Goal: Task Accomplishment & Management: Manage account settings

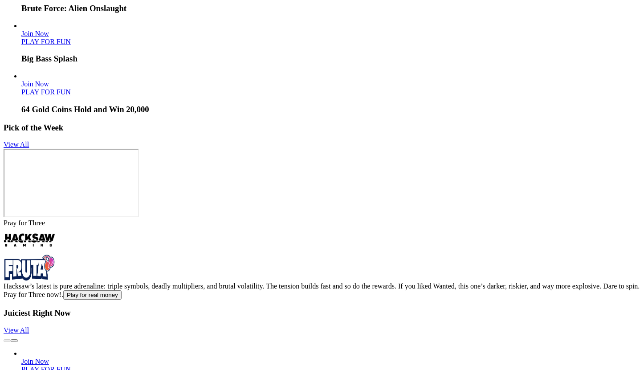
scroll to position [1978, 0]
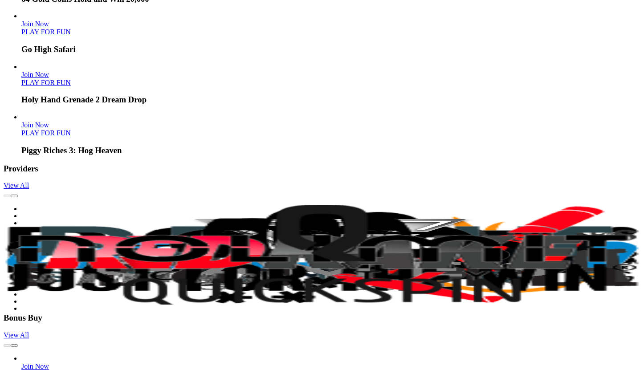
scroll to position [1028, 0]
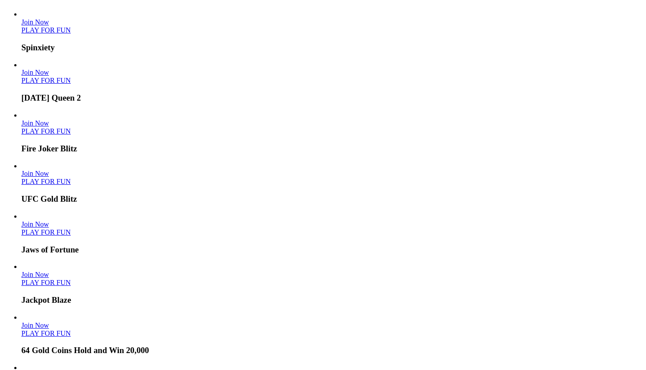
type input "**********"
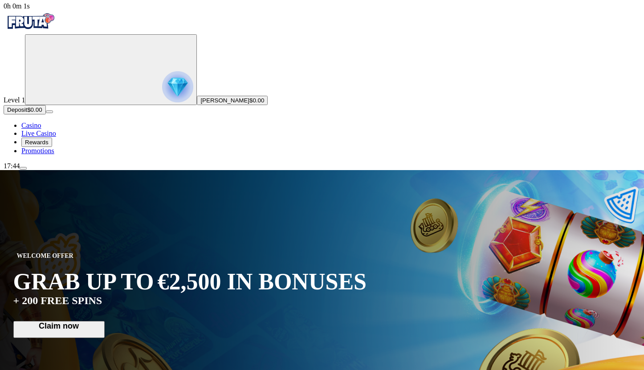
scroll to position [2, 0]
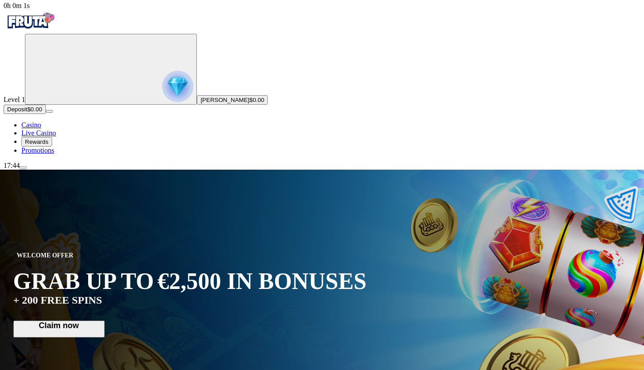
click at [78, 170] on div "17:44" at bounding box center [322, 166] width 636 height 8
click at [23, 168] on span "menu icon" at bounding box center [23, 168] width 0 height 0
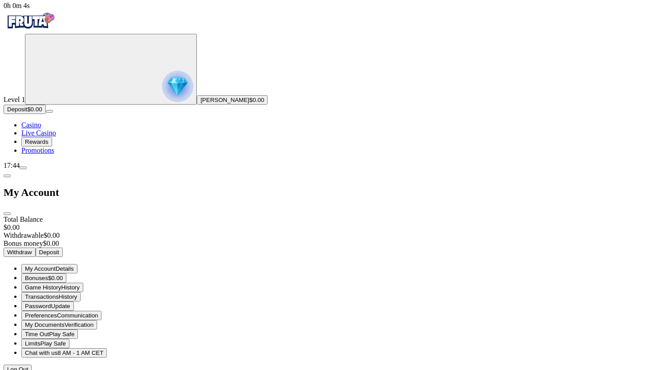
click at [79, 284] on span "History" at bounding box center [70, 287] width 18 height 7
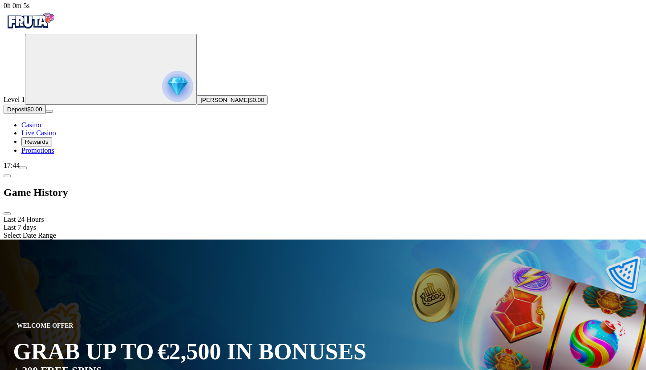
click at [185, 215] on div "Last 24 Hours" at bounding box center [323, 219] width 639 height 8
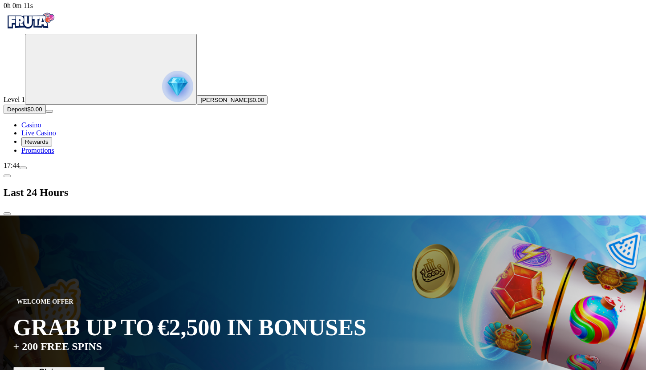
click at [7, 176] on span "chevron-left icon" at bounding box center [7, 176] width 0 height 0
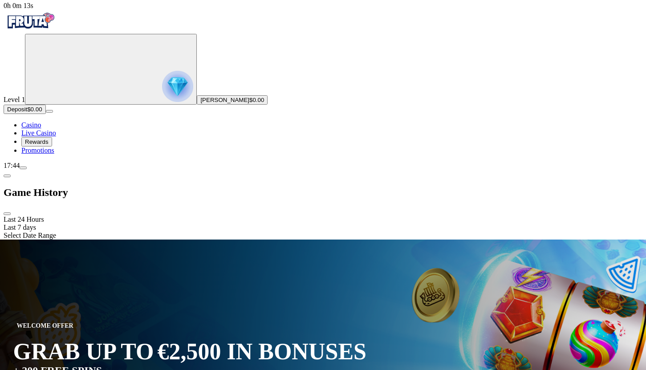
click at [51, 137] on span "Live Casino" at bounding box center [38, 133] width 35 height 8
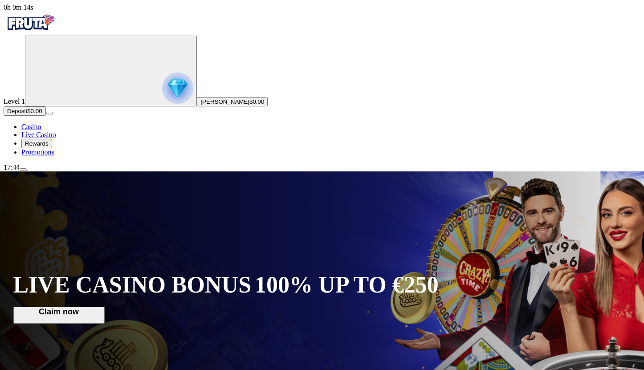
click at [23, 170] on span "menu icon" at bounding box center [23, 170] width 0 height 0
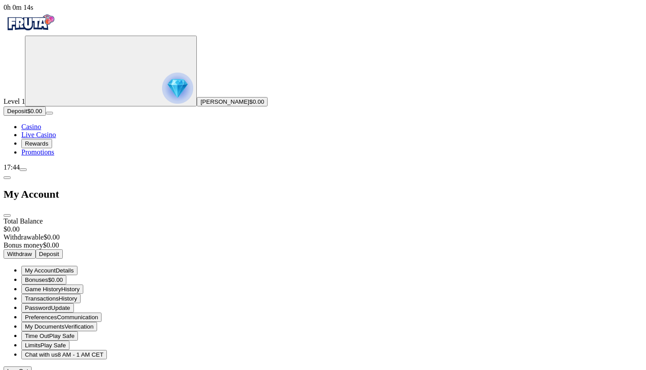
click at [41, 342] on span "Limits" at bounding box center [33, 345] width 16 height 7
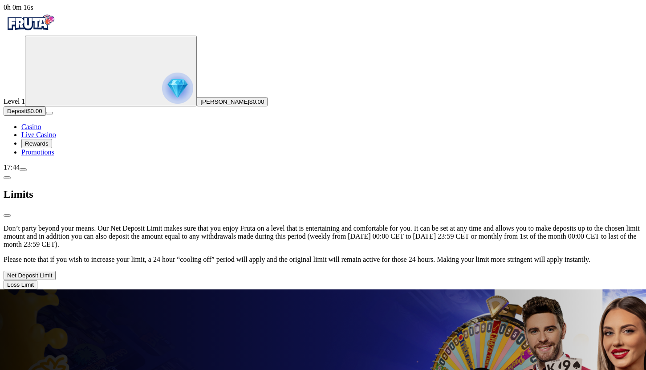
click at [56, 271] on button "Net Deposit Limit" at bounding box center [30, 275] width 52 height 9
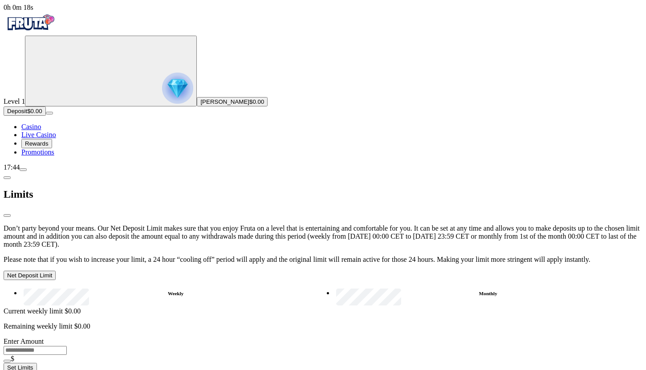
click at [334, 287] on label "Monthly" at bounding box center [488, 293] width 309 height 13
click at [141, 287] on label "Weekly" at bounding box center [175, 293] width 309 height 13
click at [33, 364] on span "Set Limits" at bounding box center [20, 367] width 26 height 7
